Goal: Find specific page/section: Find specific page/section

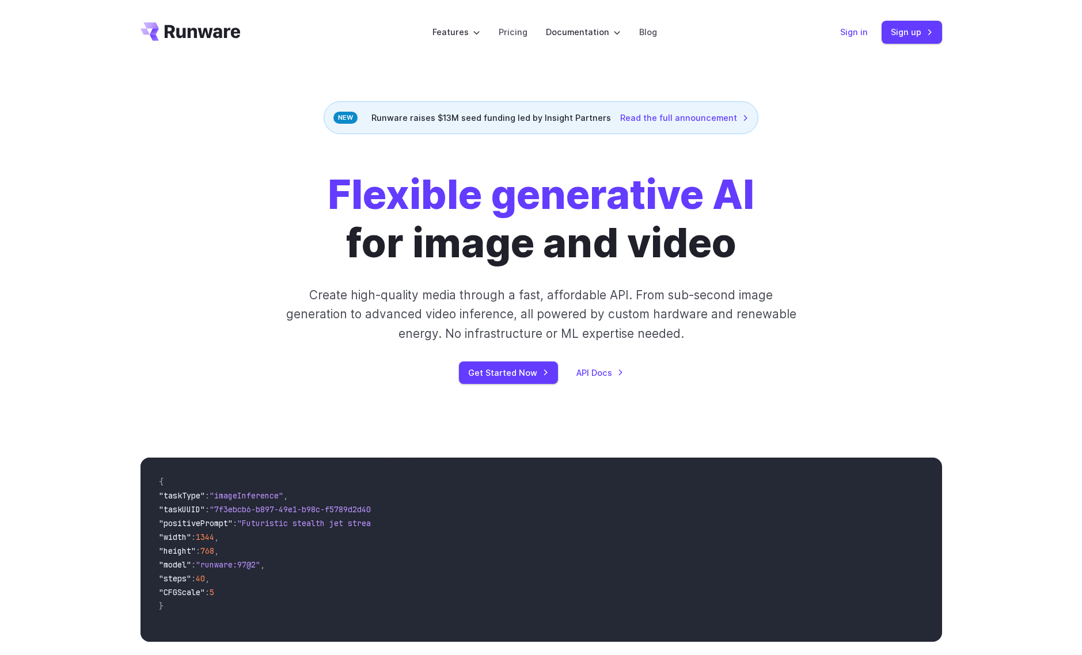
click at [857, 33] on link "Sign in" at bounding box center [854, 31] width 28 height 13
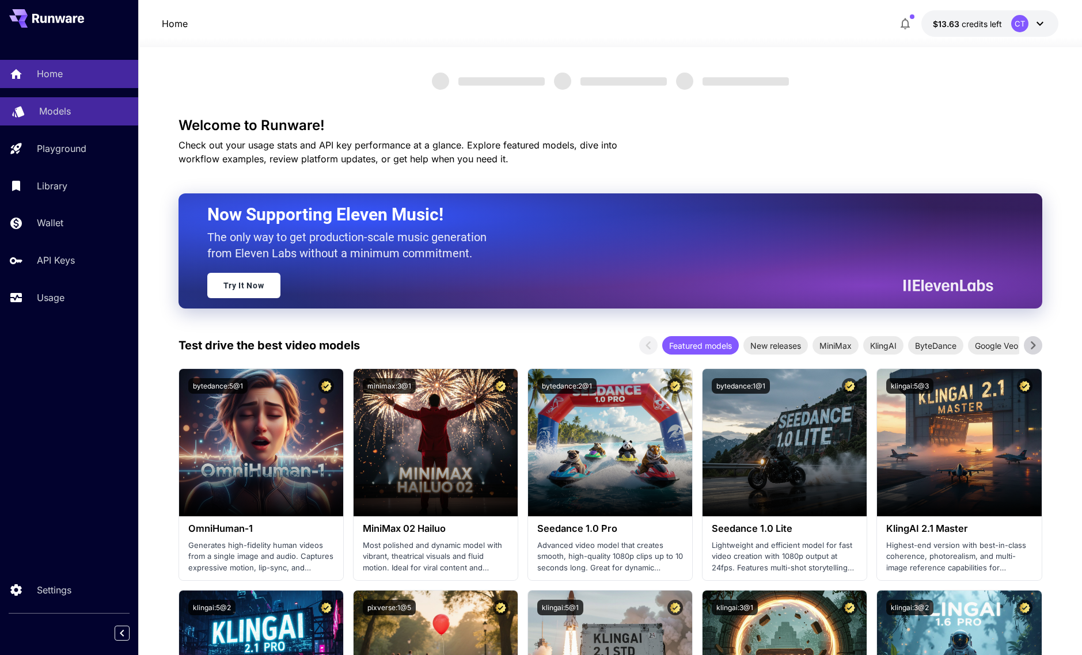
click at [63, 113] on p "Models" at bounding box center [55, 111] width 32 height 14
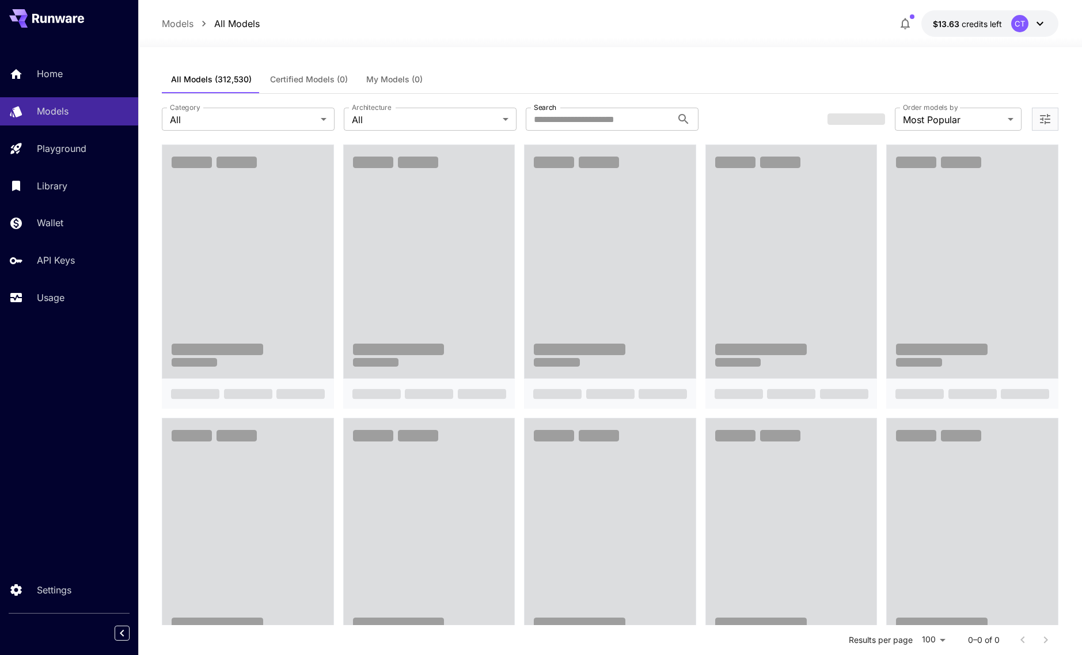
click at [698, 81] on div "All Models (312,530) Certified Models (0) My Models (0)" at bounding box center [610, 80] width 896 height 28
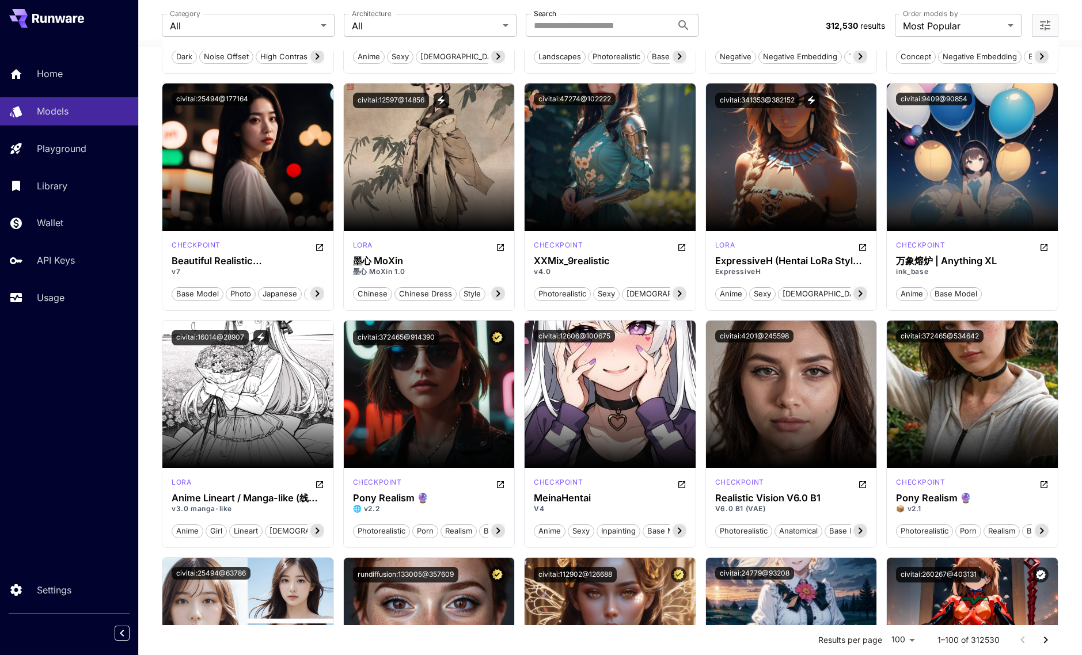
scroll to position [2655, 0]
